Goal: Contribute content: Contribute content

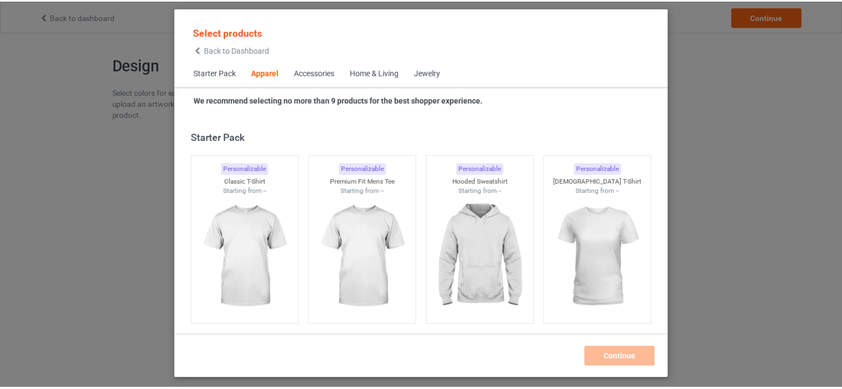
scroll to position [412, 0]
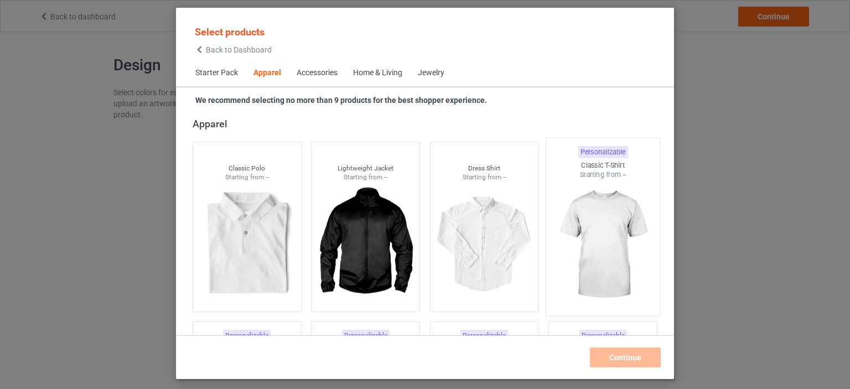
click at [591, 186] on div at bounding box center [602, 245] width 113 height 130
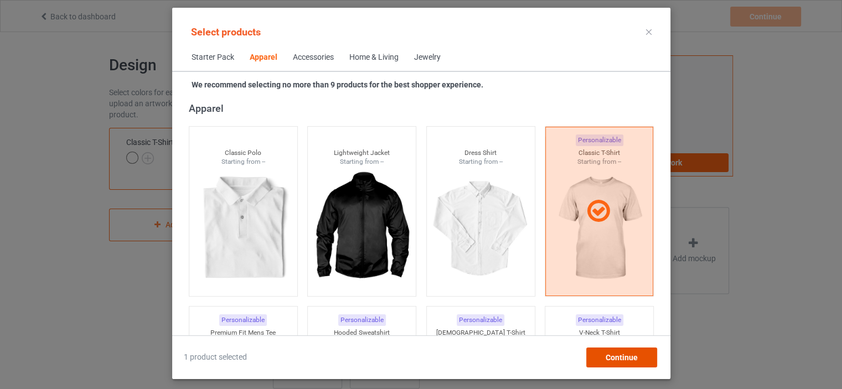
click at [617, 355] on span "Continue" at bounding box center [621, 357] width 32 height 9
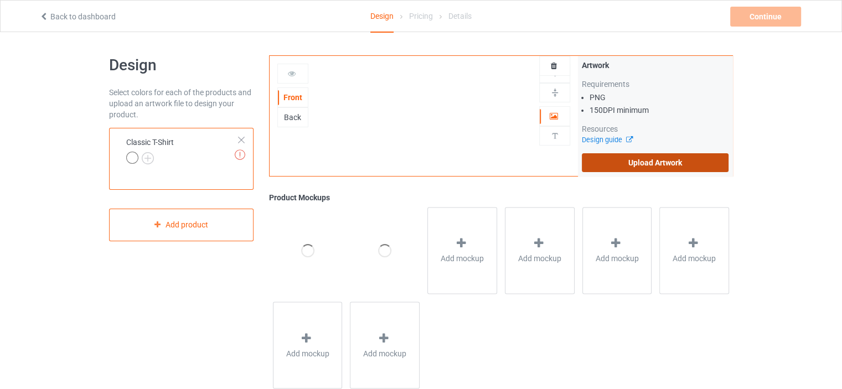
click at [638, 167] on label "Upload Artwork" at bounding box center [655, 162] width 147 height 19
click at [0, 0] on input "Upload Artwork" at bounding box center [0, 0] width 0 height 0
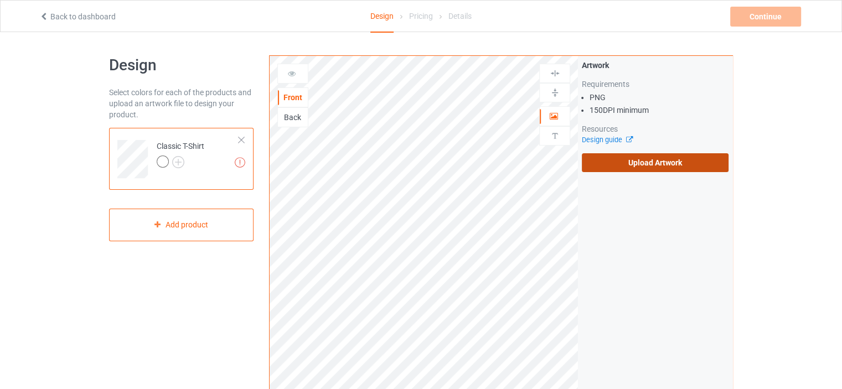
click at [609, 166] on label "Upload Artwork" at bounding box center [655, 162] width 147 height 19
click at [0, 0] on input "Upload Artwork" at bounding box center [0, 0] width 0 height 0
click at [637, 143] on div "Design guide" at bounding box center [655, 140] width 147 height 11
click at [634, 157] on label "Upload Artwork" at bounding box center [655, 162] width 147 height 19
click at [0, 0] on input "Upload Artwork" at bounding box center [0, 0] width 0 height 0
